Goal: Information Seeking & Learning: Learn about a topic

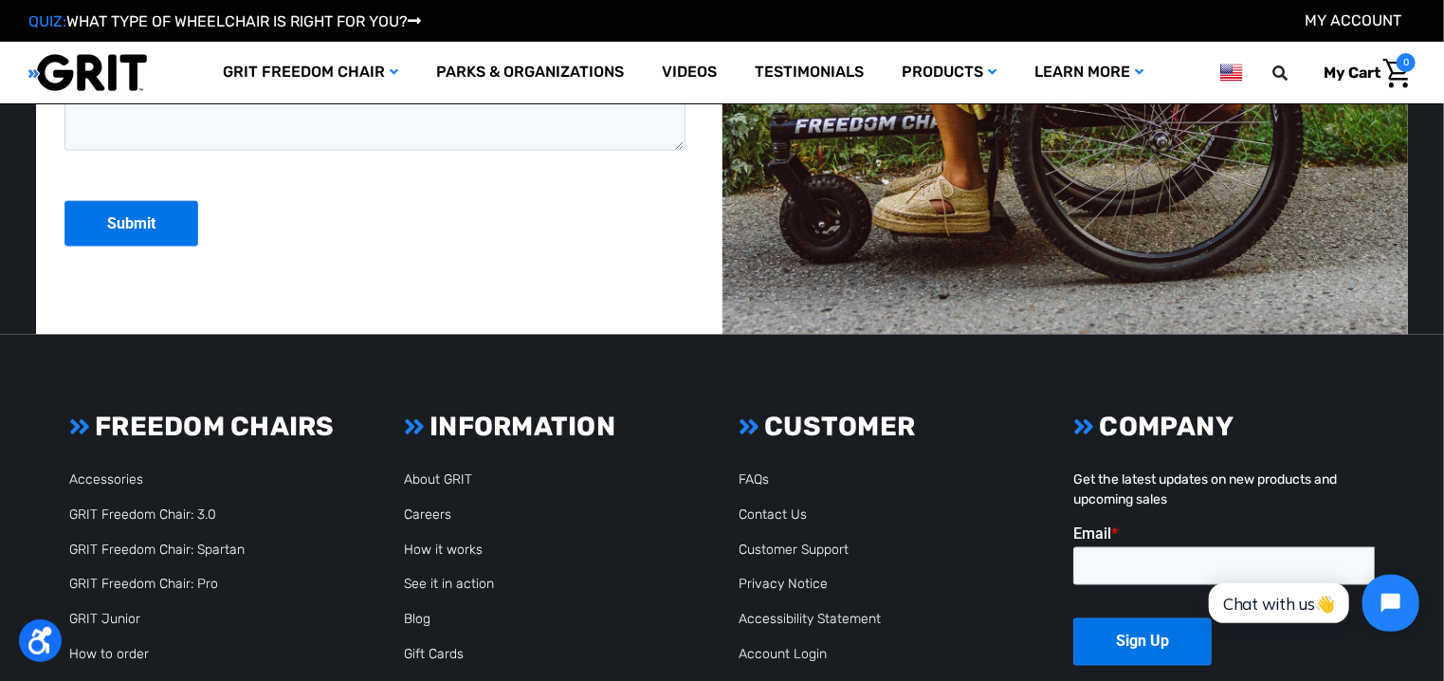
scroll to position [5197, 0]
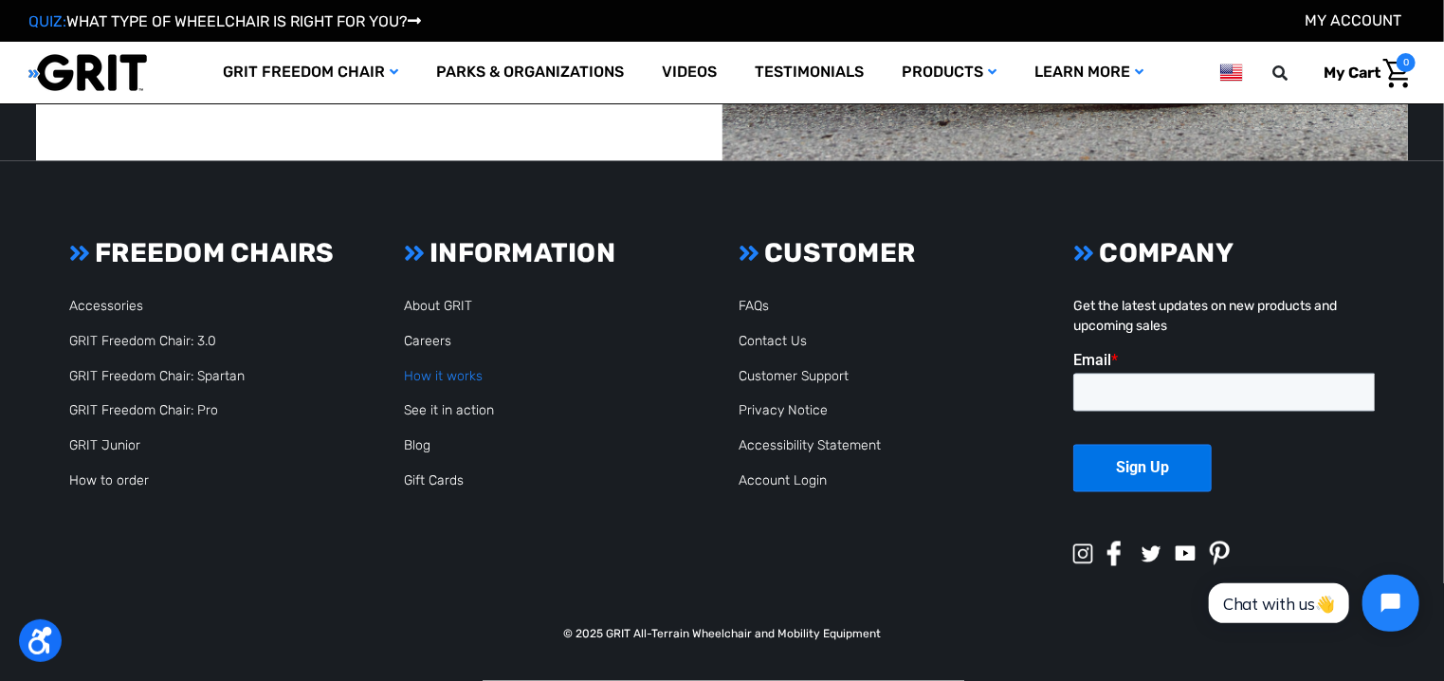
click at [438, 370] on link "How it works" at bounding box center [443, 376] width 79 height 16
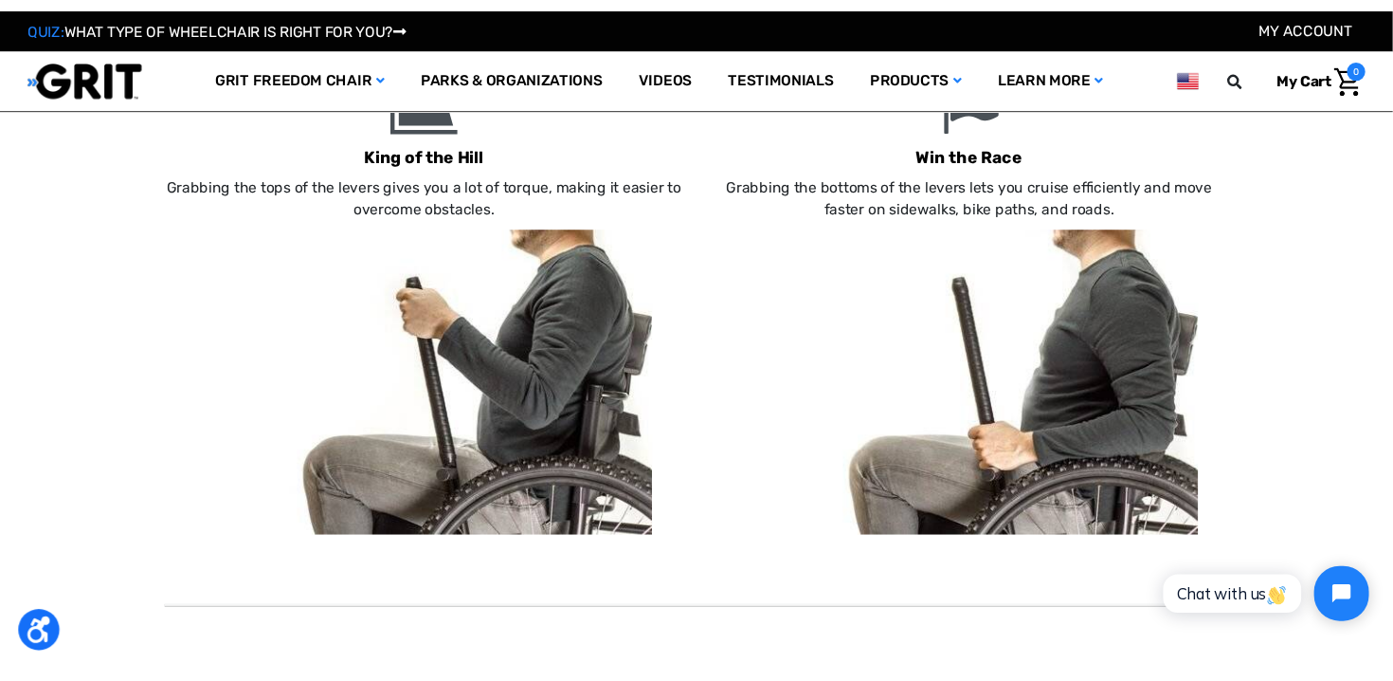
scroll to position [1232, 0]
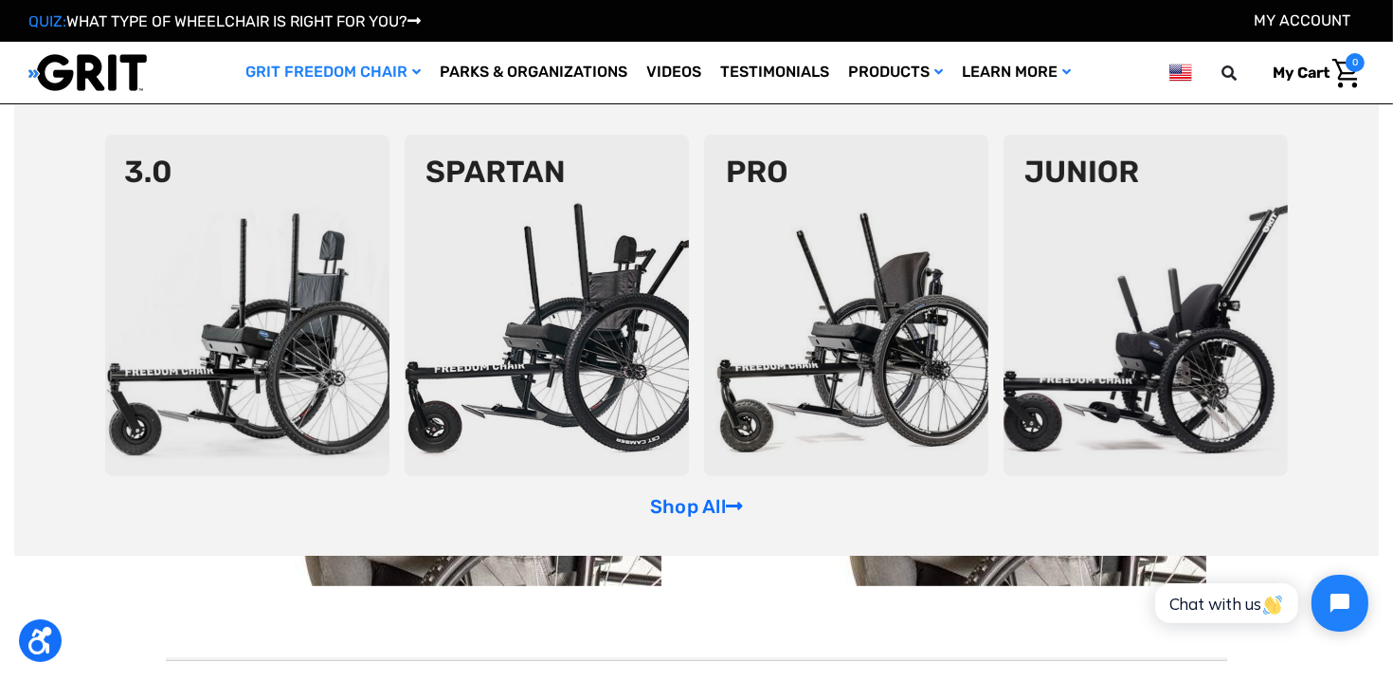
click at [862, 347] on img at bounding box center [846, 305] width 284 height 341
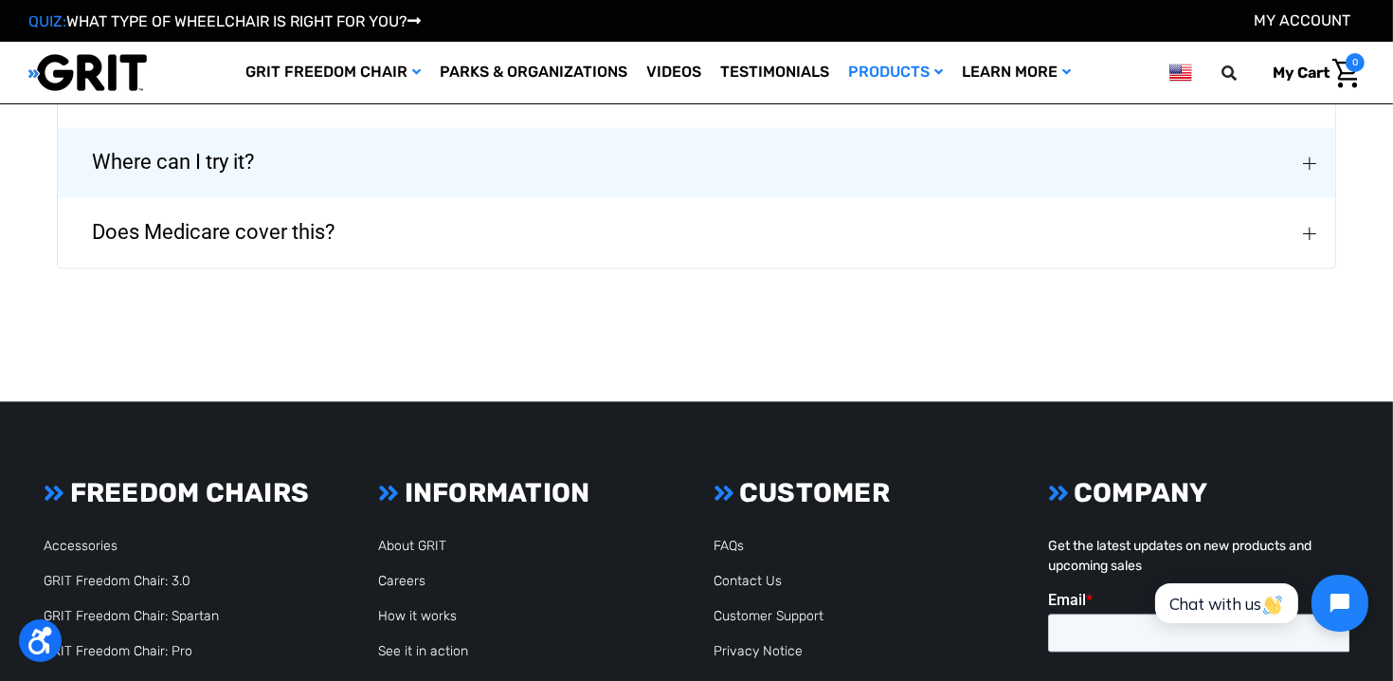
scroll to position [4550, 0]
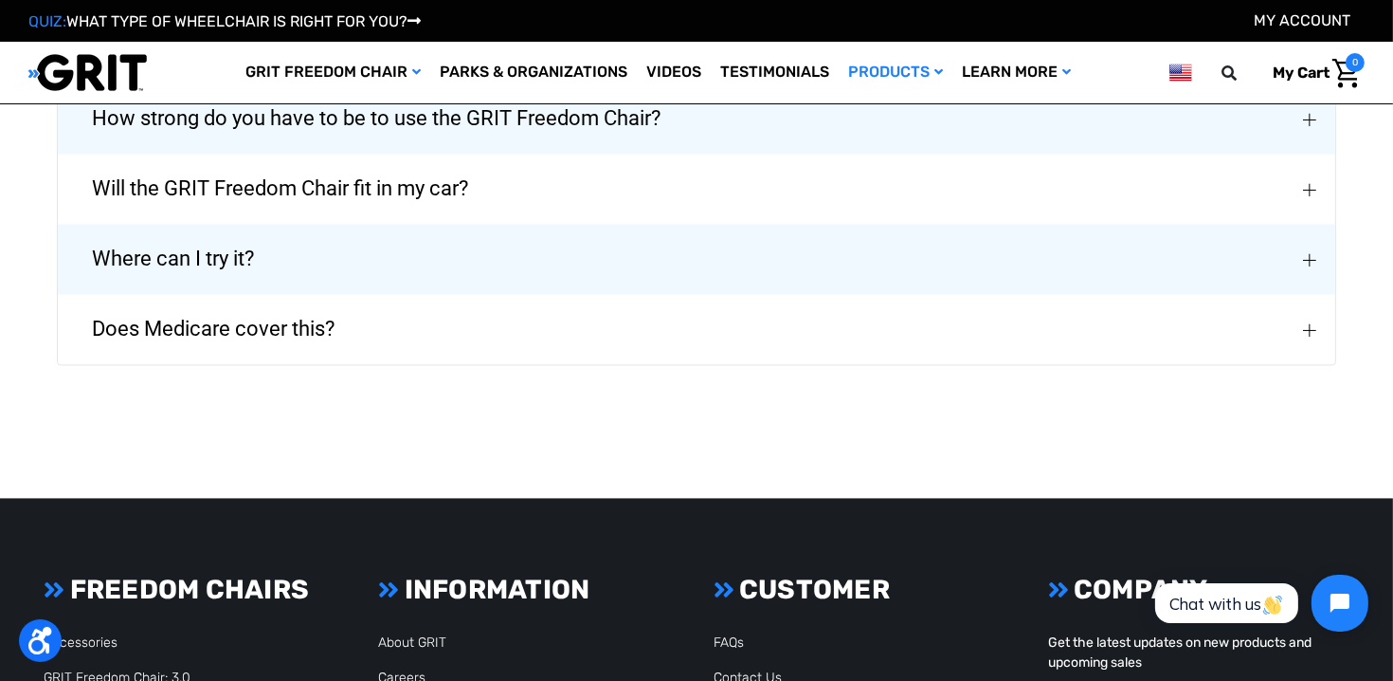
click at [226, 315] on span "Does Medicare cover this?" at bounding box center [214, 329] width 300 height 68
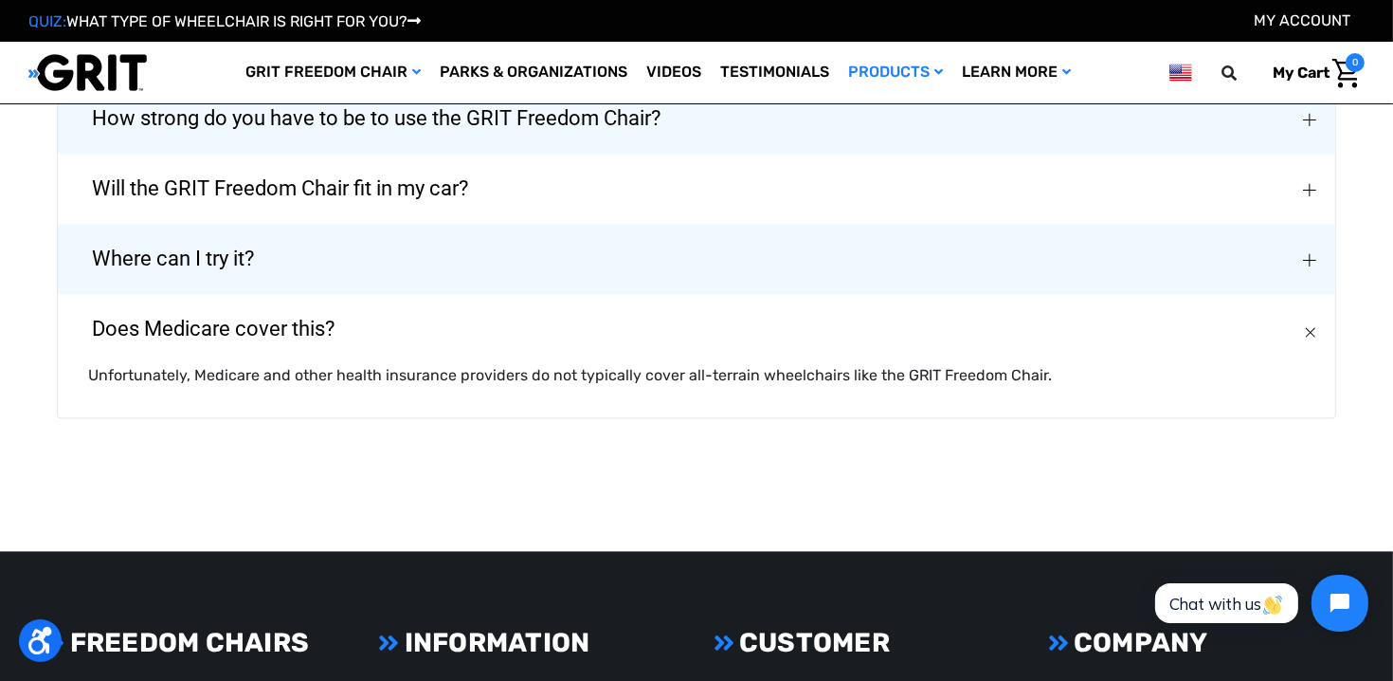
drag, startPoint x: 236, startPoint y: 252, endPoint x: 304, endPoint y: 228, distance: 72.2
click at [271, 249] on span "Where can I try it?" at bounding box center [173, 259] width 219 height 68
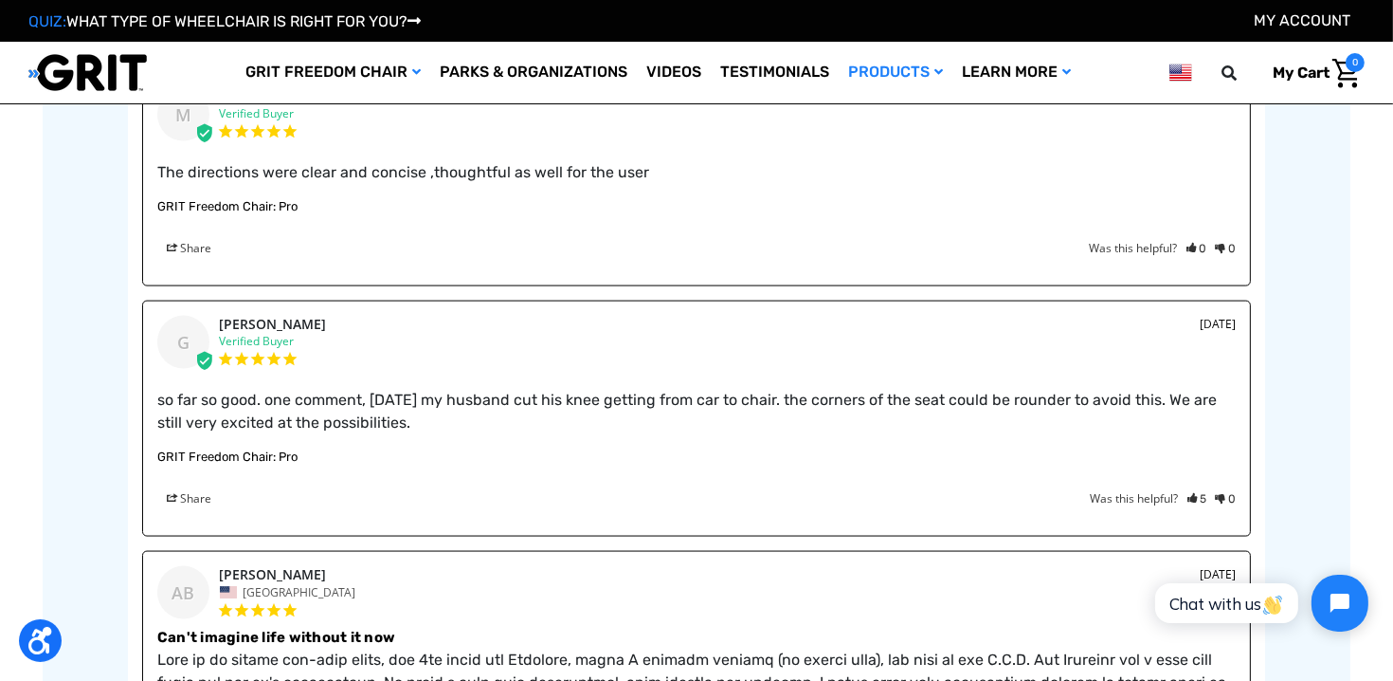
scroll to position [3223, 0]
